Goal: Book appointment/travel/reservation

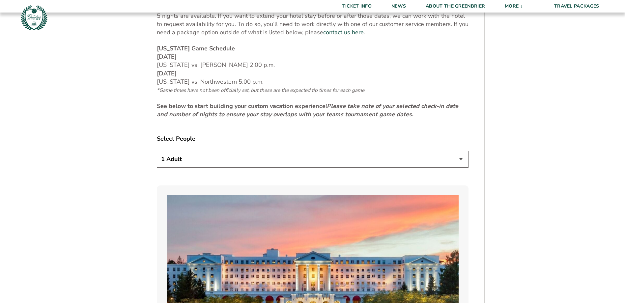
scroll to position [329, 0]
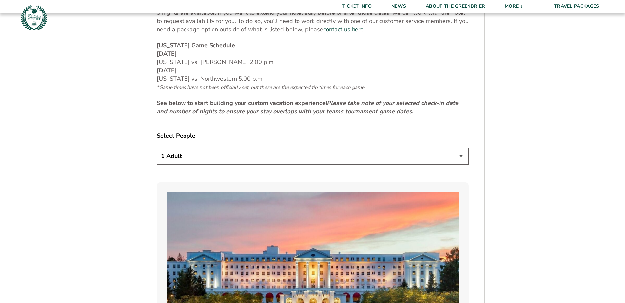
click at [462, 158] on select "1 Adult 2 Adults 3 Adults 4 Adults 2 Adults + 1 Child 2 Adults + 2 Children 2 A…" at bounding box center [313, 156] width 312 height 17
select select "2 Adults"
click at [157, 148] on select "1 Adult 2 Adults 3 Adults 4 Adults 2 Adults + 1 Child 2 Adults + 2 Children 2 A…" at bounding box center [313, 156] width 312 height 17
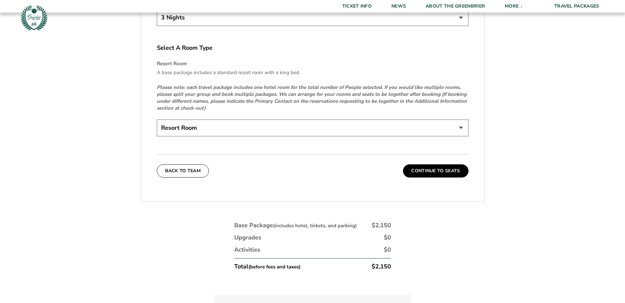
scroll to position [1021, 0]
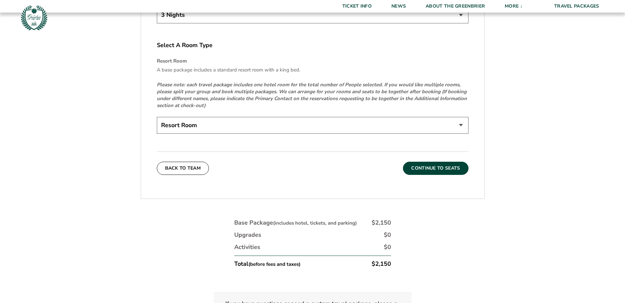
click at [430, 171] on button "Continue To Seats" at bounding box center [435, 168] width 65 height 13
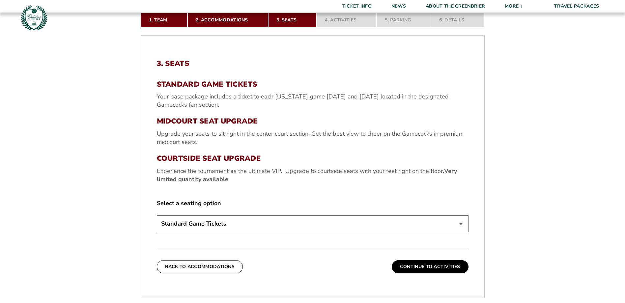
scroll to position [209, 0]
click at [220, 218] on select "Standard Game Tickets Midcourt Seat Upgrade (+$130 per person) Courtside Seat U…" at bounding box center [313, 223] width 312 height 17
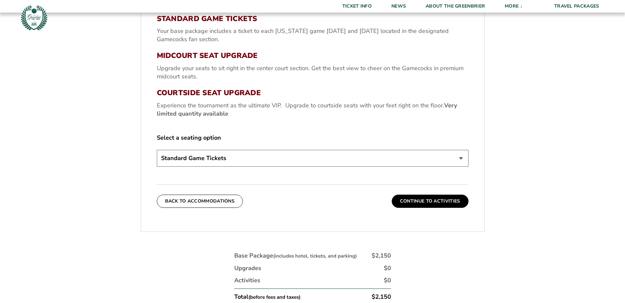
scroll to position [275, 0]
click at [277, 156] on select "Standard Game Tickets Midcourt Seat Upgrade (+$130 per person) Courtside Seat U…" at bounding box center [313, 157] width 312 height 17
select select "Courtside Seat Upgrade"
click at [157, 149] on select "Standard Game Tickets Midcourt Seat Upgrade (+$130 per person) Courtside Seat U…" at bounding box center [313, 157] width 312 height 17
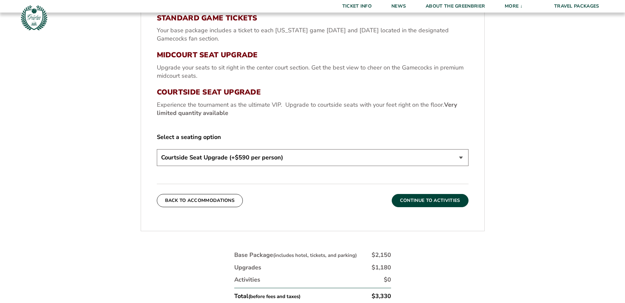
click at [420, 203] on button "Continue To Activities" at bounding box center [430, 200] width 77 height 13
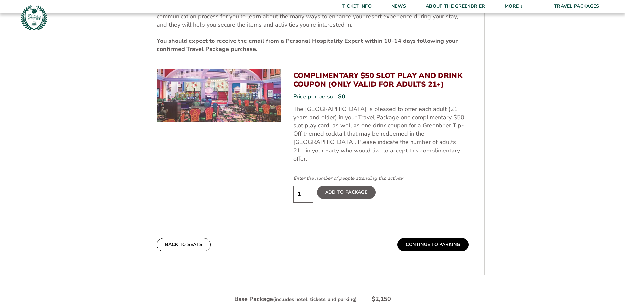
scroll to position [341, 0]
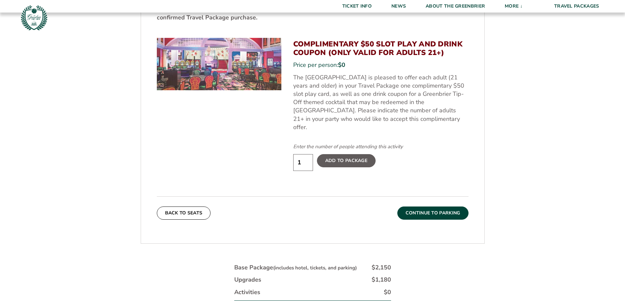
click at [441, 208] on button "Continue To Parking" at bounding box center [432, 212] width 71 height 13
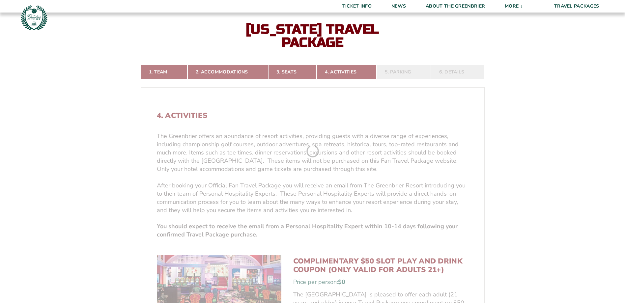
scroll to position [143, 0]
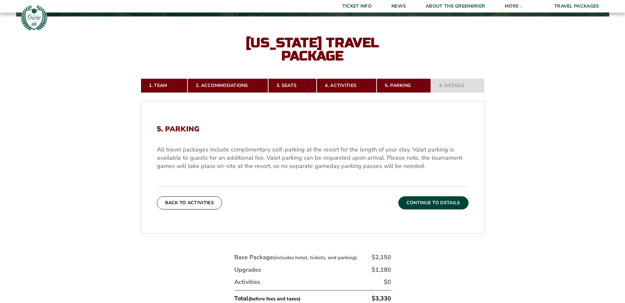
click at [457, 201] on button "Continue To Details" at bounding box center [433, 202] width 70 height 13
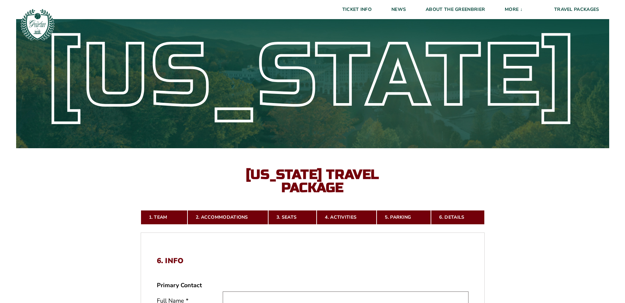
scroll to position [0, 0]
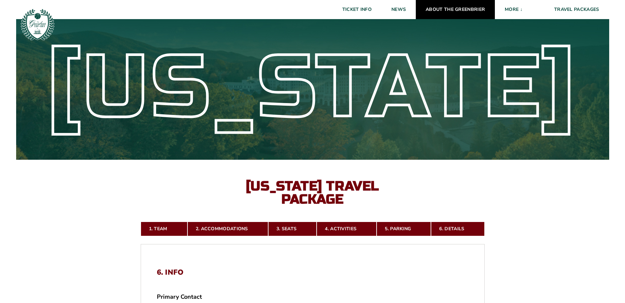
click at [452, 9] on link "About The Greenbrier" at bounding box center [455, 9] width 79 height 19
